Goal: Information Seeking & Learning: Learn about a topic

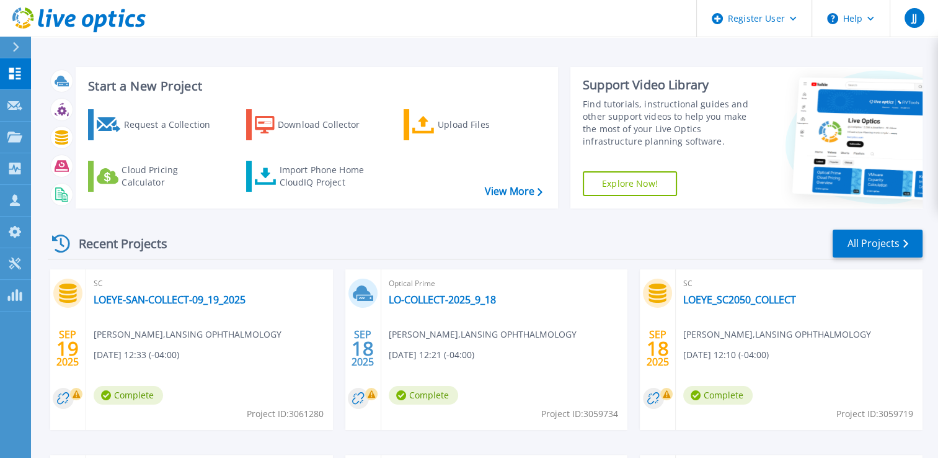
click at [24, 46] on div at bounding box center [21, 47] width 20 height 21
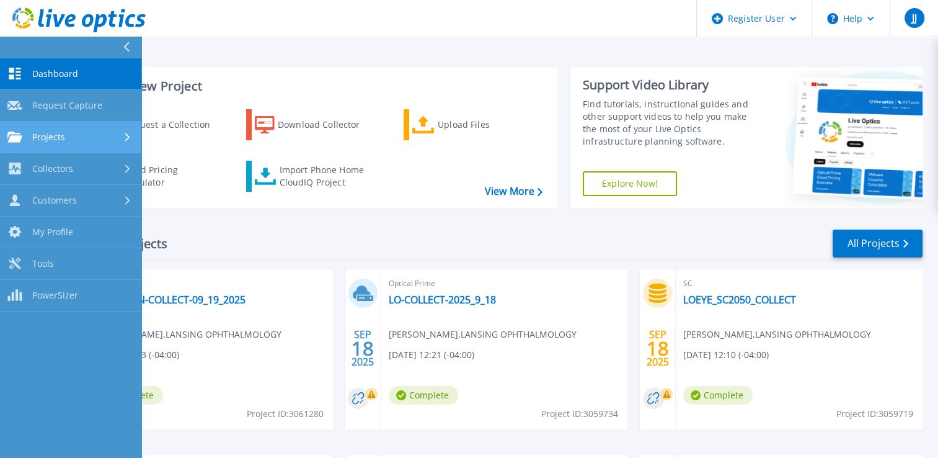
click at [81, 135] on div "Projects" at bounding box center [70, 136] width 126 height 11
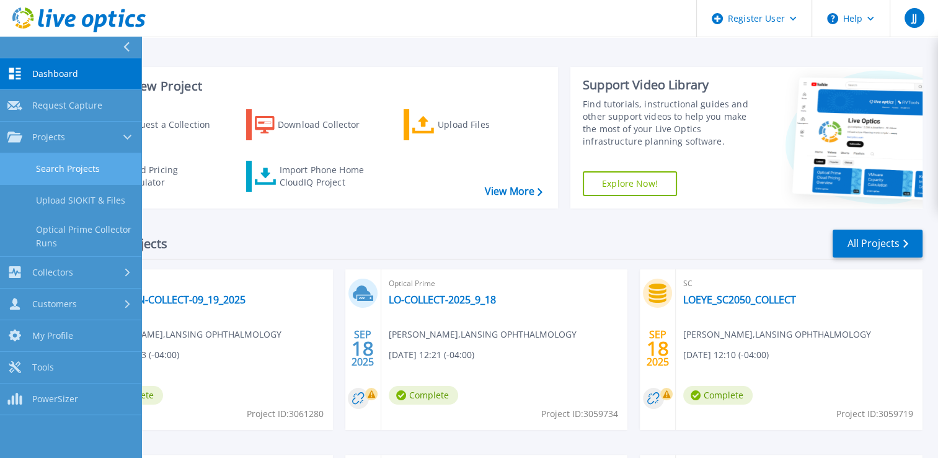
click at [77, 167] on link "Search Projects" at bounding box center [70, 169] width 141 height 32
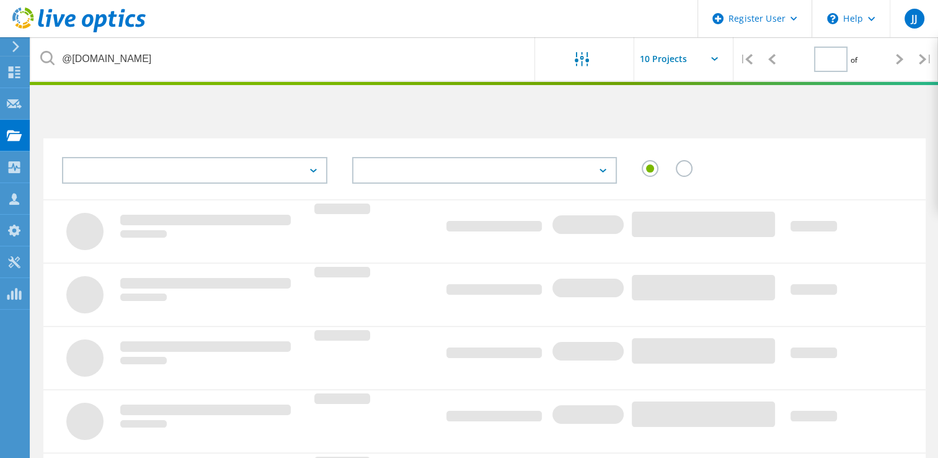
type input "1"
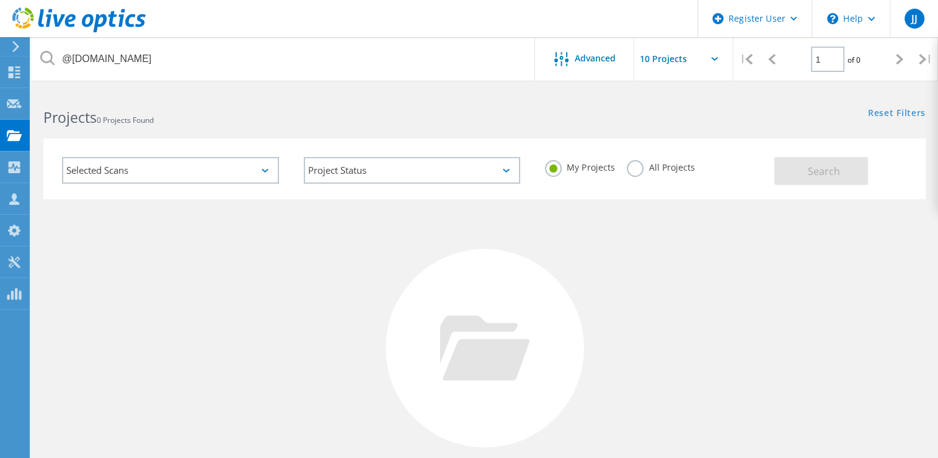
click at [635, 162] on label "All Projects" at bounding box center [661, 166] width 68 height 12
click at [0, 0] on input "All Projects" at bounding box center [0, 0] width 0 height 0
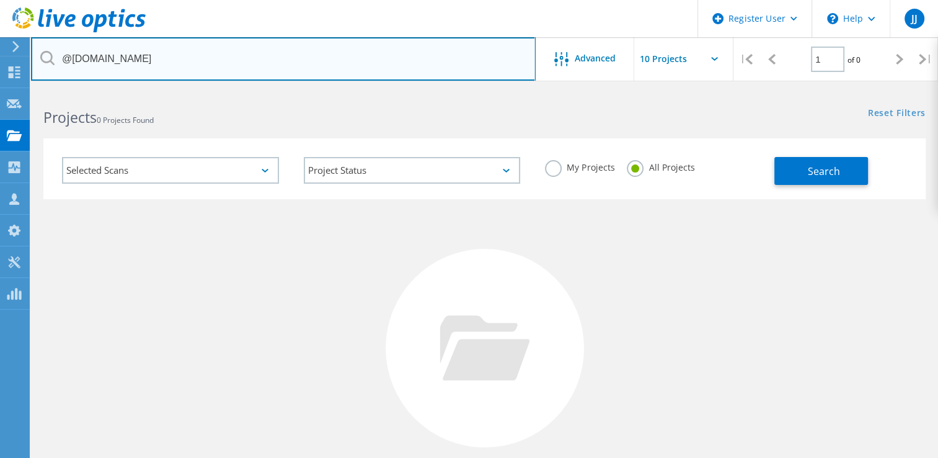
click at [365, 66] on input "@cellares.com" at bounding box center [283, 58] width 505 height 43
paste input "What steps should I take to verify if an external partner is authorized?"
type input "What steps should I take to verify if an external partner is authorized?"
click at [365, 66] on input "text" at bounding box center [283, 58] width 505 height 43
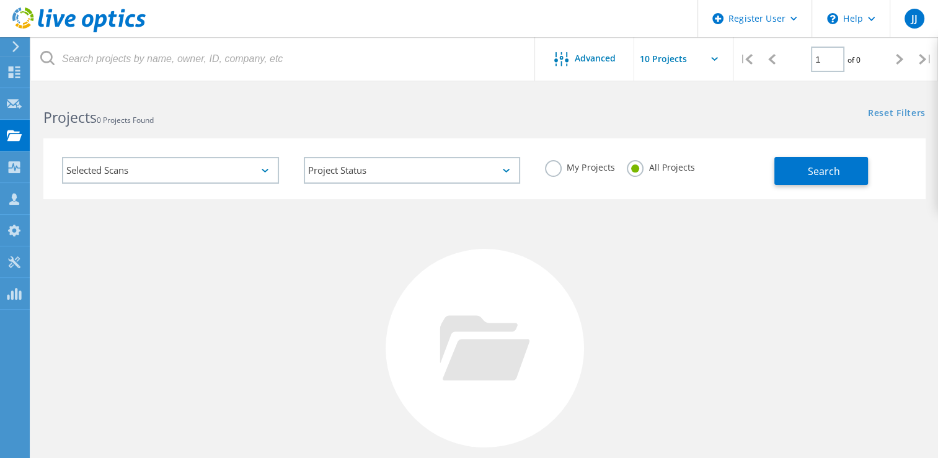
click at [50, 247] on div "No Projects Found Try refining your search." at bounding box center [484, 359] width 882 height 321
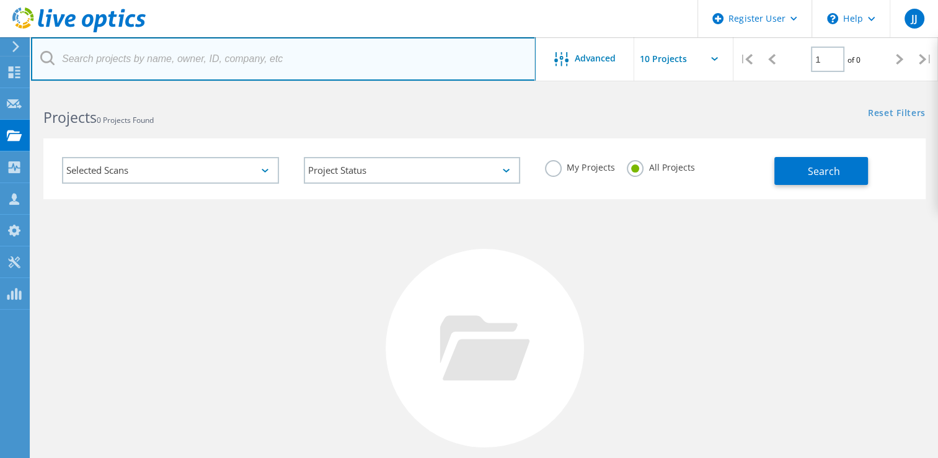
click at [193, 63] on input "text" at bounding box center [283, 58] width 505 height 43
type input "@baycollege.edu"
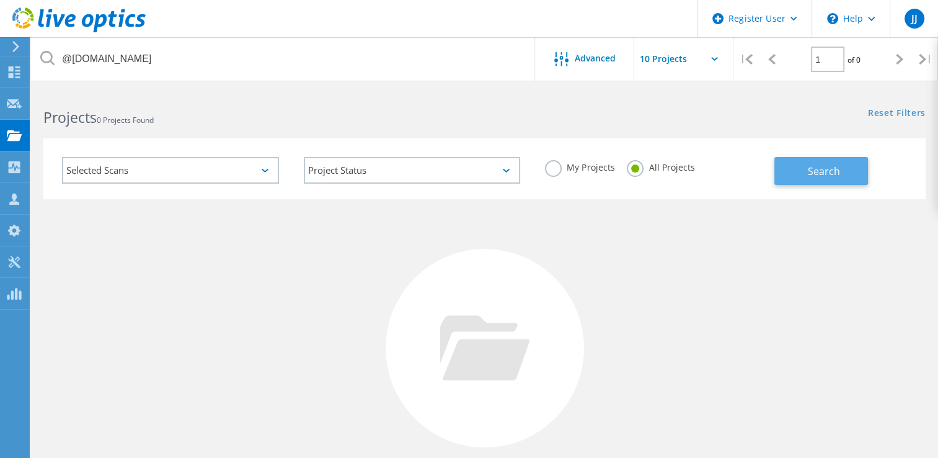
click at [817, 165] on span "Search" at bounding box center [824, 171] width 32 height 14
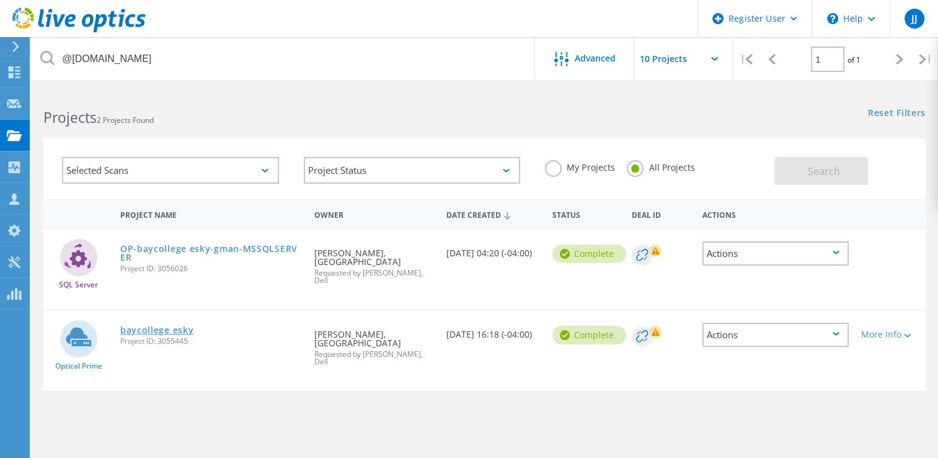
click at [148, 327] on link "baycollege esky" at bounding box center [157, 329] width 74 height 9
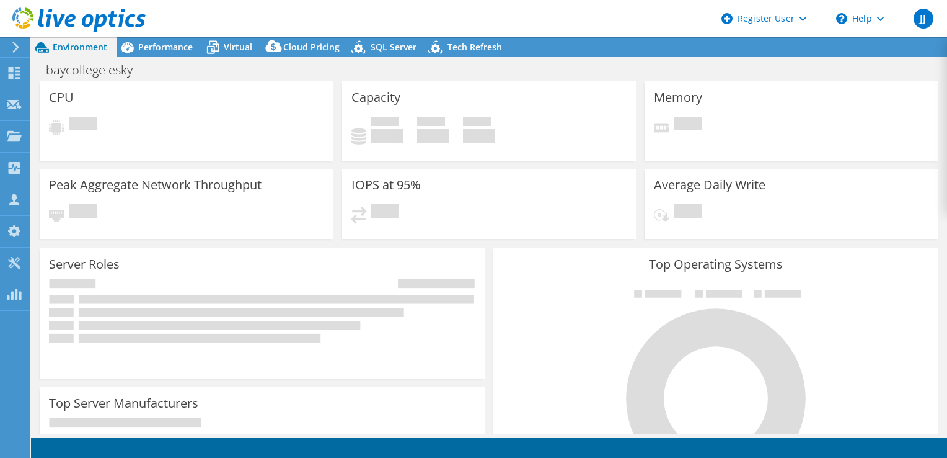
select select "USD"
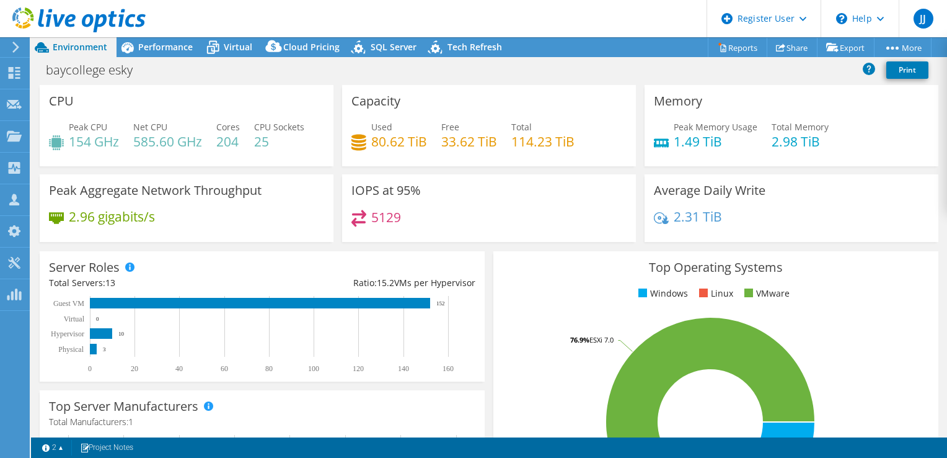
click at [105, 97] on div "CPU Peak CPU 154 GHz Net CPU 585.60 GHz Cores 204 CPU Sockets 25" at bounding box center [187, 125] width 294 height 81
click at [182, 44] on span "Performance" at bounding box center [165, 47] width 55 height 12
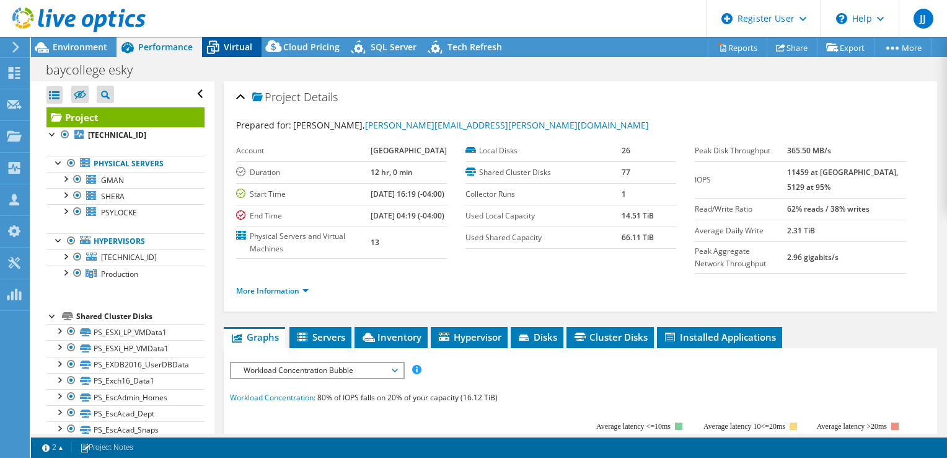
click at [234, 48] on span "Virtual" at bounding box center [238, 47] width 29 height 12
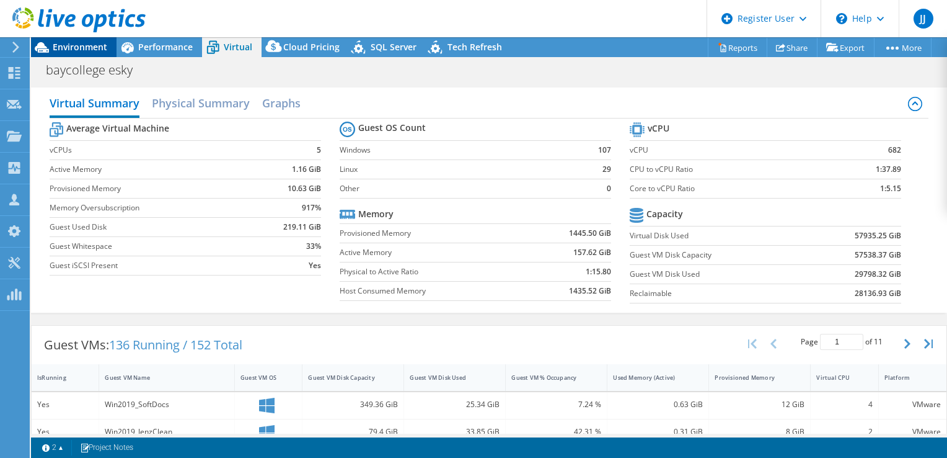
click at [58, 53] on div "Environment" at bounding box center [74, 47] width 86 height 20
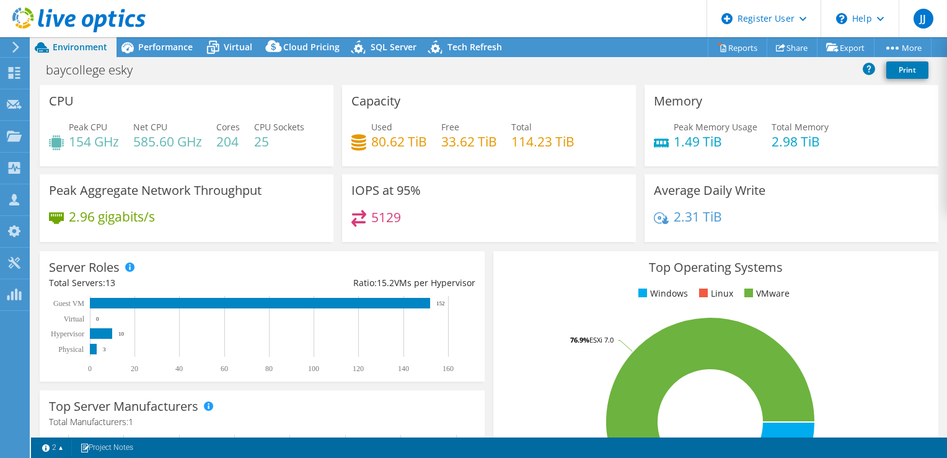
click at [77, 169] on div "CPU Peak CPU 154 GHz Net CPU 585.60 GHz Cores 204 CPU Sockets 25" at bounding box center [186, 129] width 303 height 89
click at [47, 247] on div "Server Roles Physical Servers represent bare metal servers that were targets of…" at bounding box center [262, 316] width 454 height 139
click at [489, 402] on div "Top Operating Systems Windows Linux VMware 23.1% Windows Server 2019 76.9% ESXi…" at bounding box center [716, 400] width 454 height 306
click at [46, 355] on div "Server Roles Physical Servers represent bare metal servers that were targets of…" at bounding box center [262, 316] width 445 height 130
click at [126, 239] on div "Peak Aggregate Network Throughput 2.96 gigabits/s" at bounding box center [187, 208] width 294 height 68
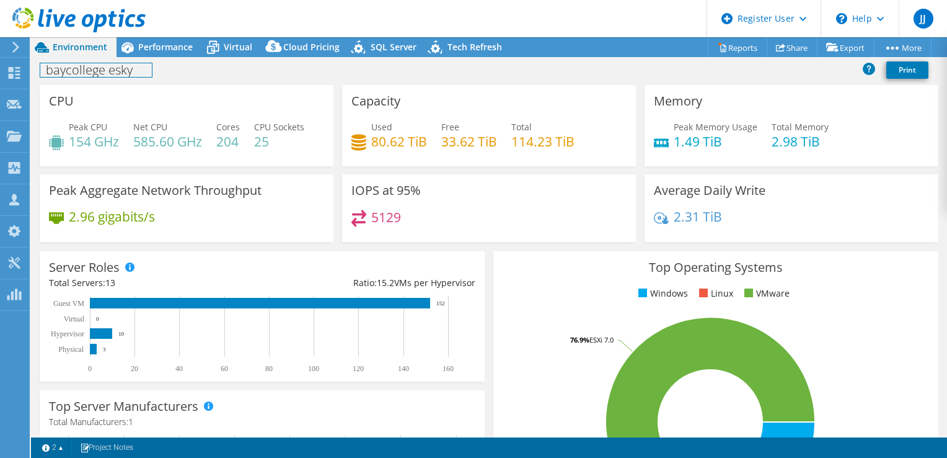
click at [139, 78] on div "baycollege esky Print" at bounding box center [489, 69] width 916 height 23
click at [236, 98] on div "CPU Peak CPU 154 GHz Net CPU 585.60 GHz Cores 204 CPU Sockets 25" at bounding box center [187, 125] width 294 height 81
